Goal: Check status: Check status

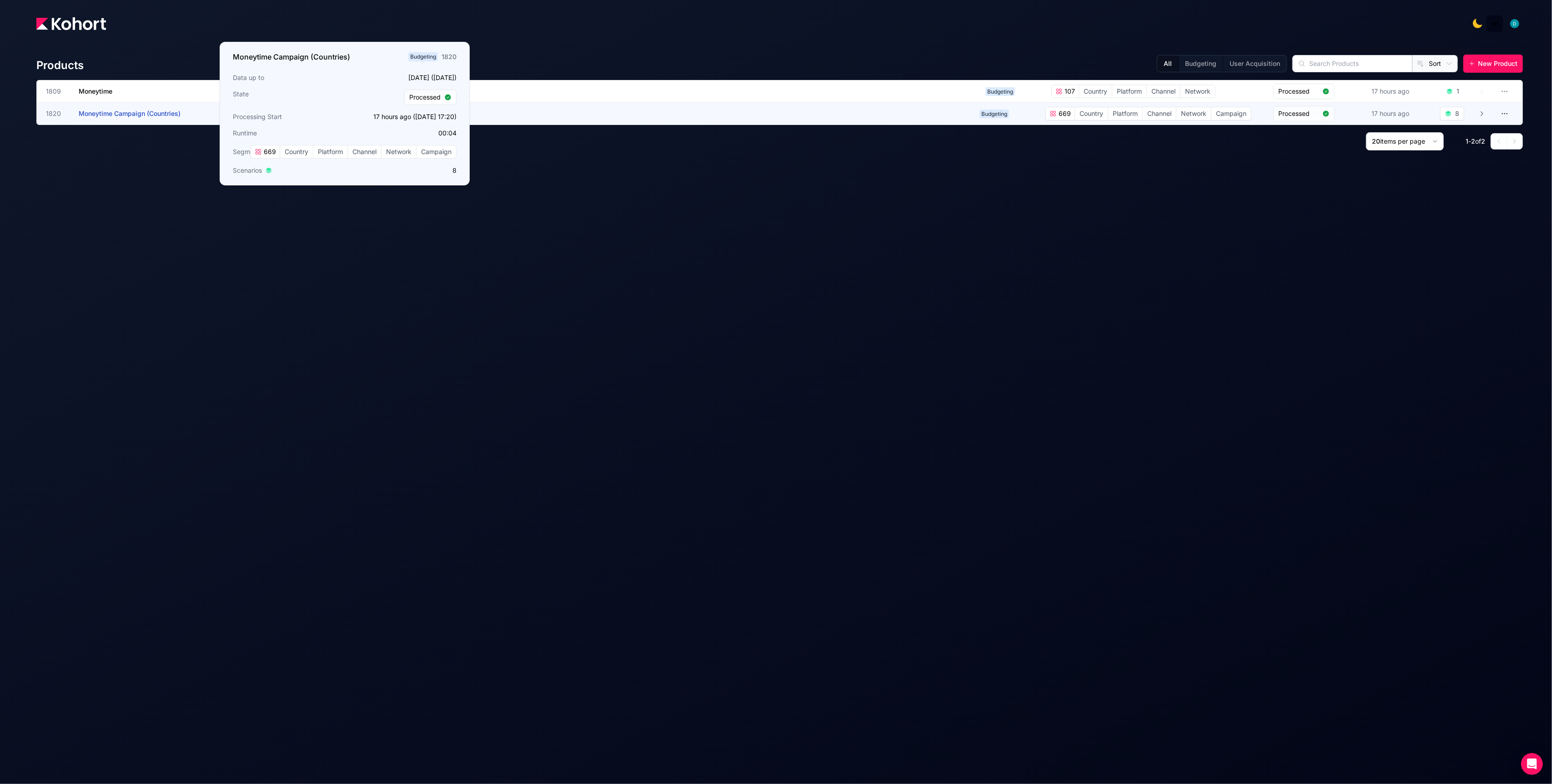
click at [146, 112] on span "Moneytime Campaign (Countries)" at bounding box center [130, 113] width 102 height 8
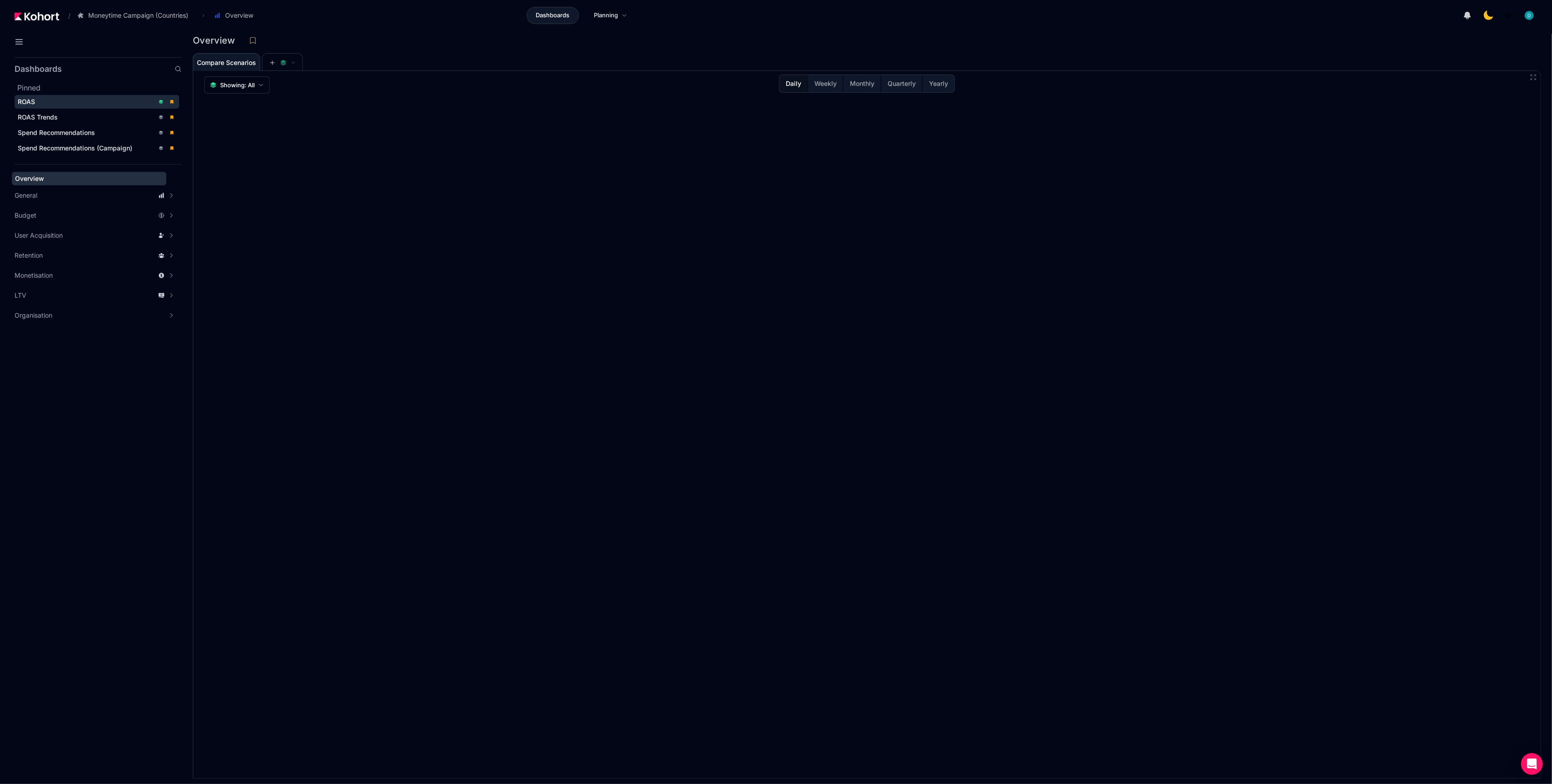
click at [47, 101] on div "ROAS" at bounding box center [86, 102] width 136 height 9
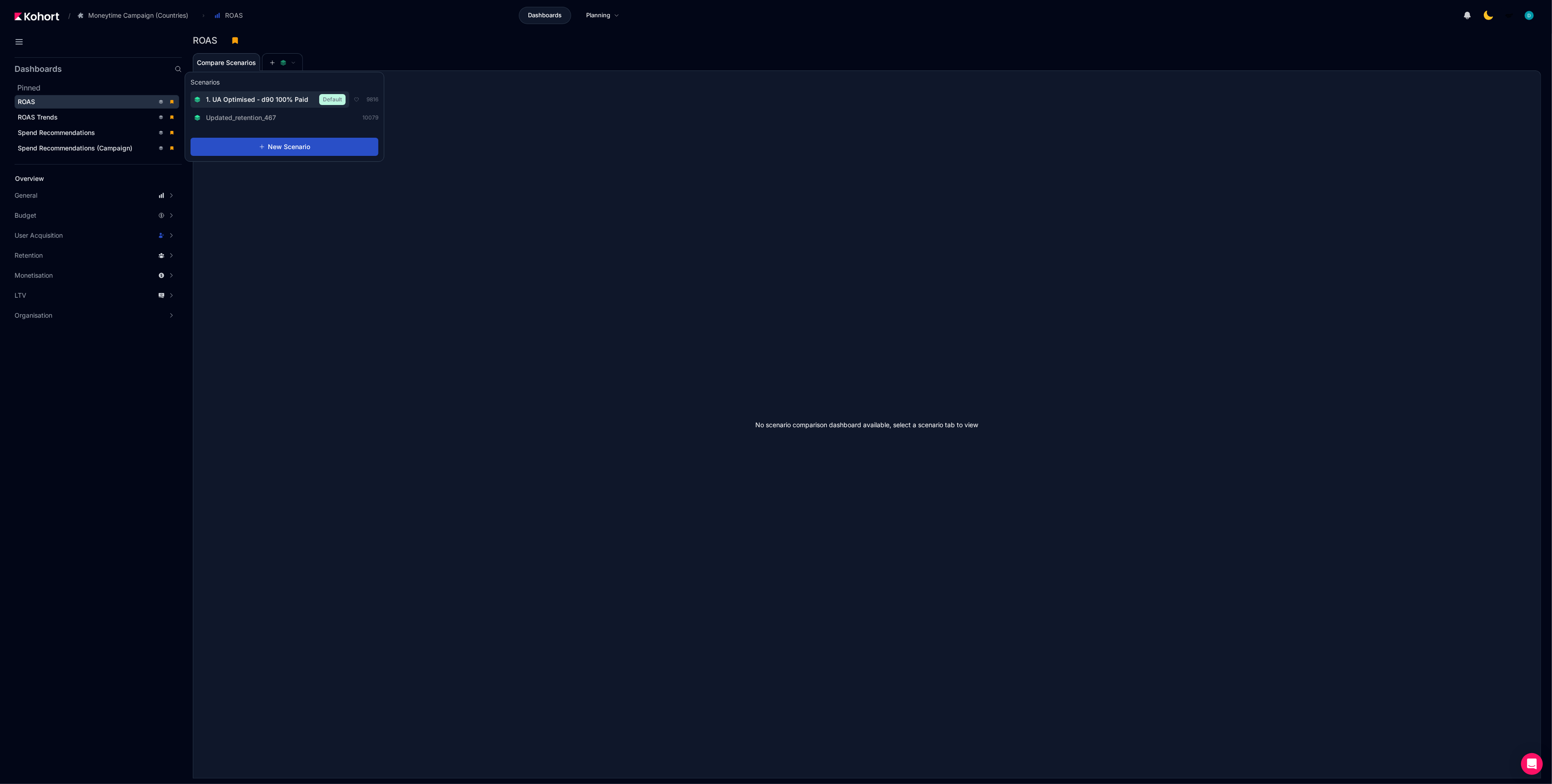
click at [260, 102] on span "1. UA Optimised - d90 100% Paid" at bounding box center [257, 99] width 102 height 9
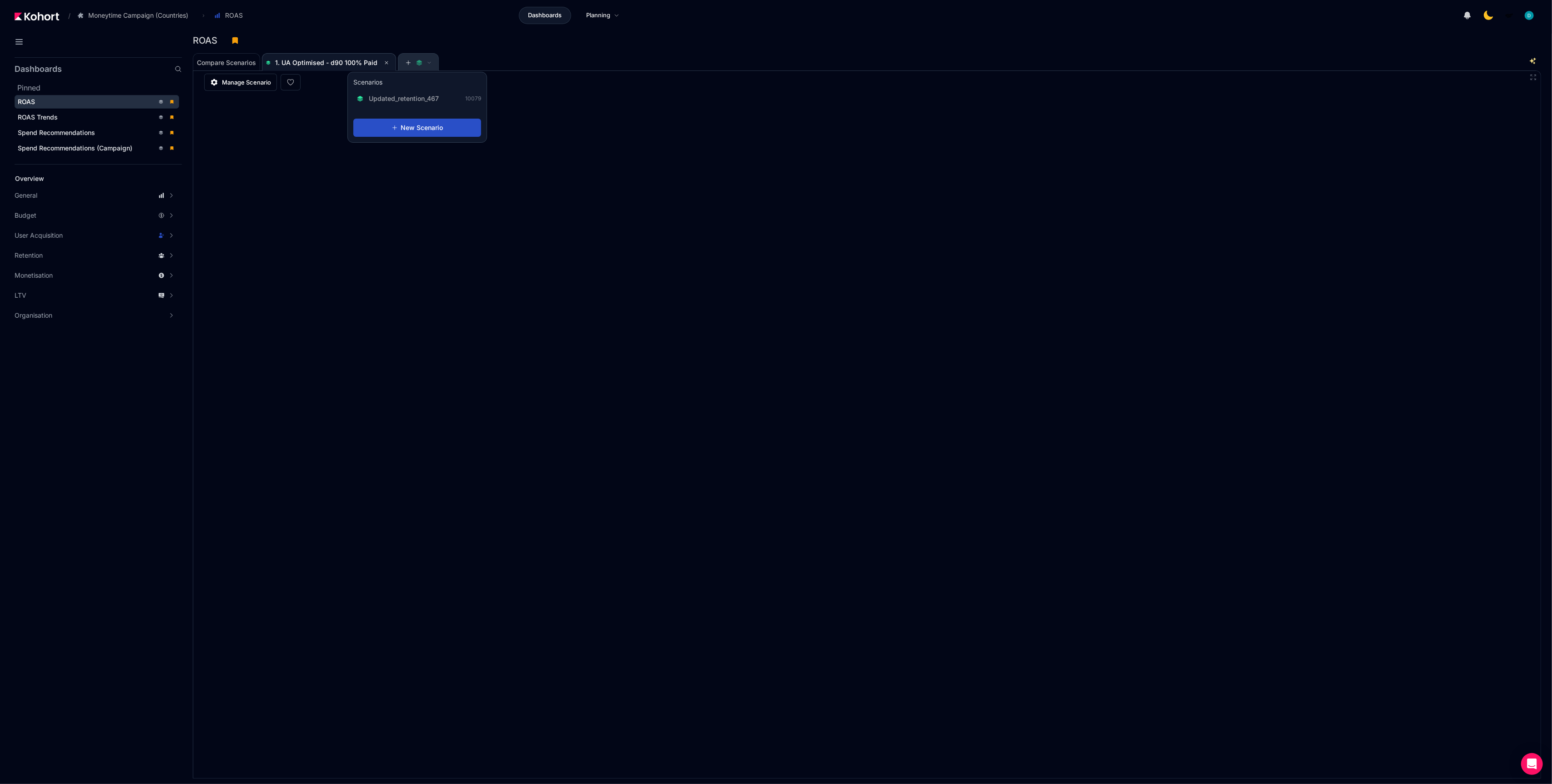
click at [411, 58] on button at bounding box center [418, 63] width 27 height 18
click at [402, 98] on span "Updated_retention_467" at bounding box center [404, 98] width 70 height 9
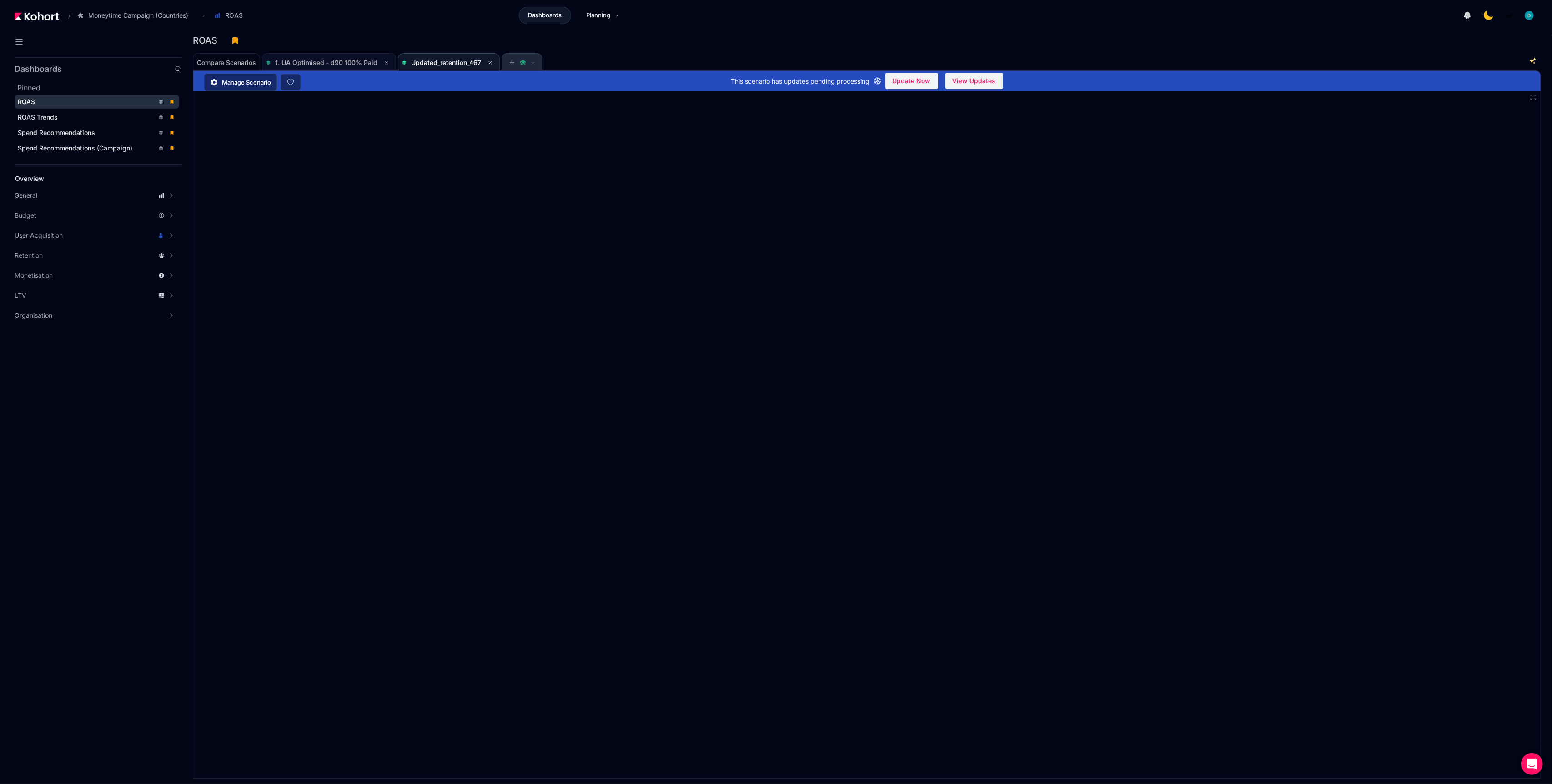
click at [383, 59] on button at bounding box center [386, 63] width 11 height 11
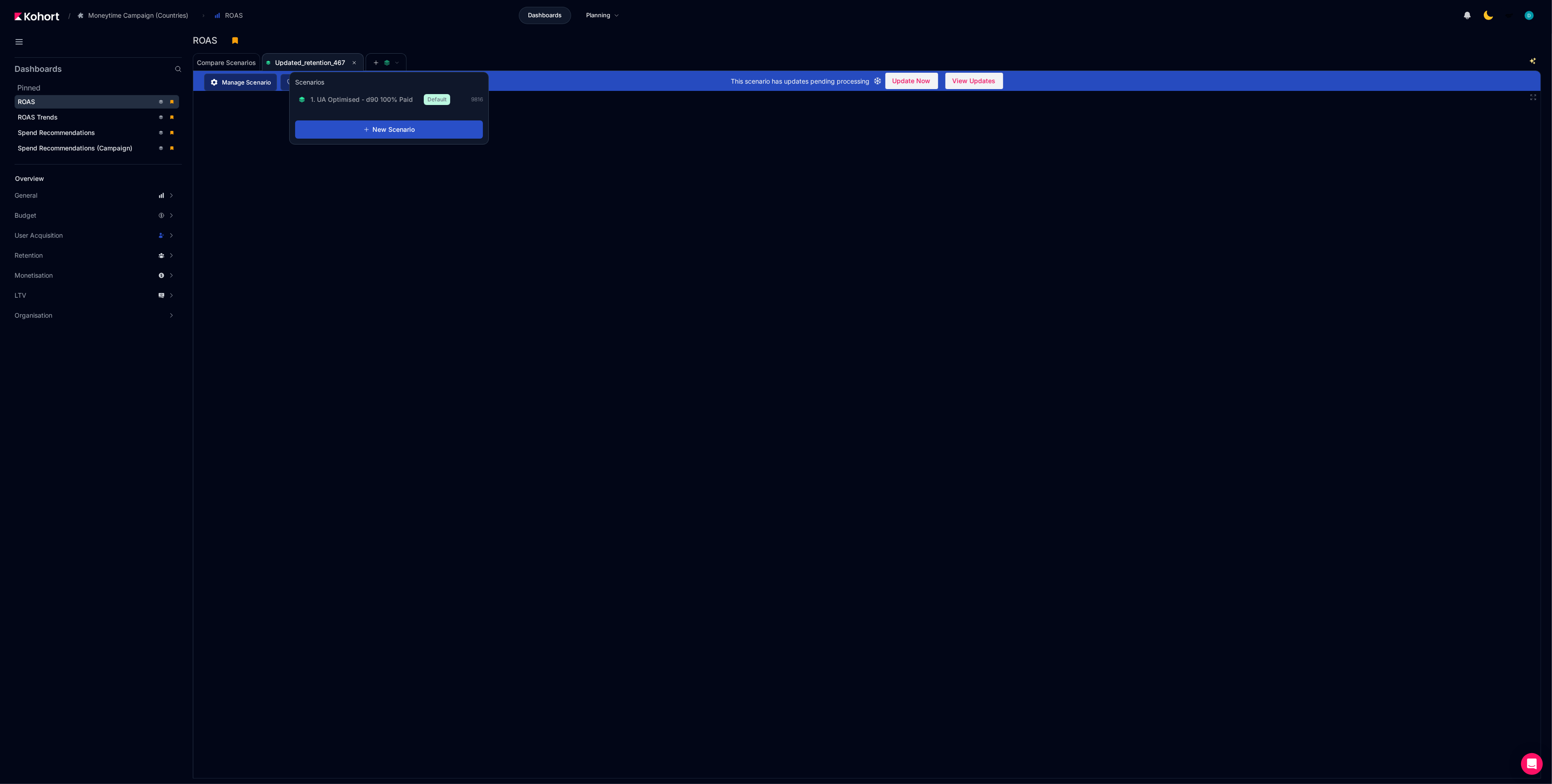
click at [379, 98] on span "1. UA Optimised - d90 100% Paid" at bounding box center [362, 99] width 102 height 9
